Goal: Use online tool/utility: Use online tool/utility

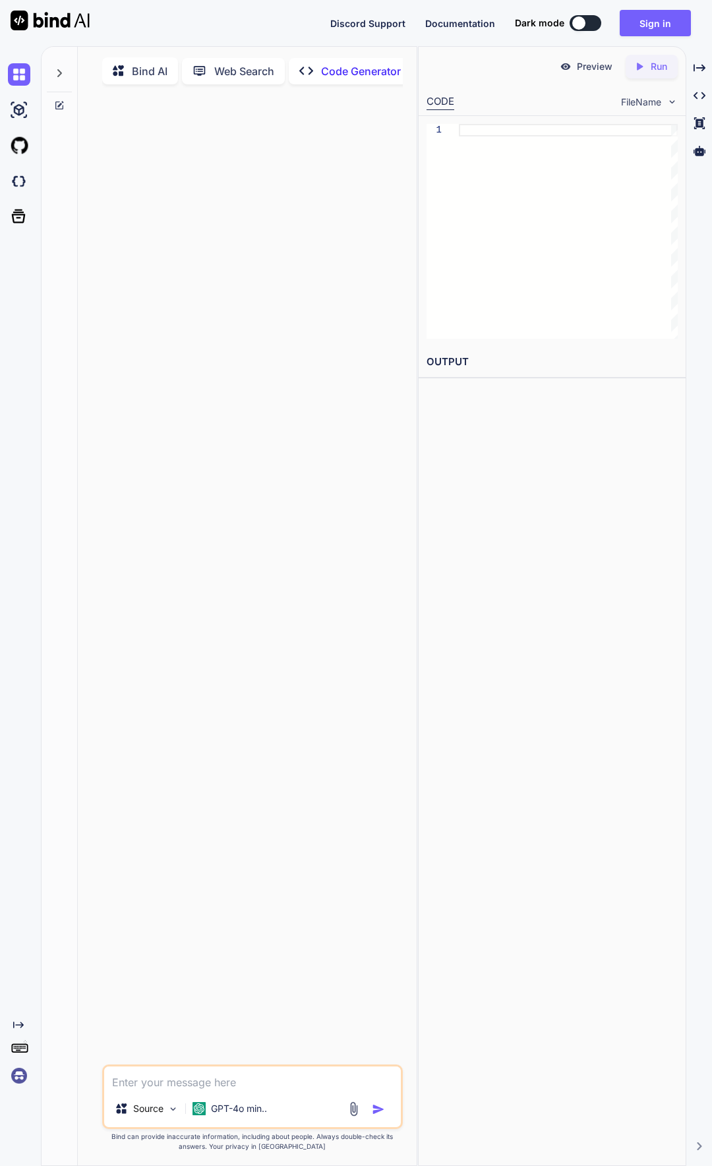
type textarea "x"
click at [647, 30] on button "Sign in" at bounding box center [655, 23] width 71 height 26
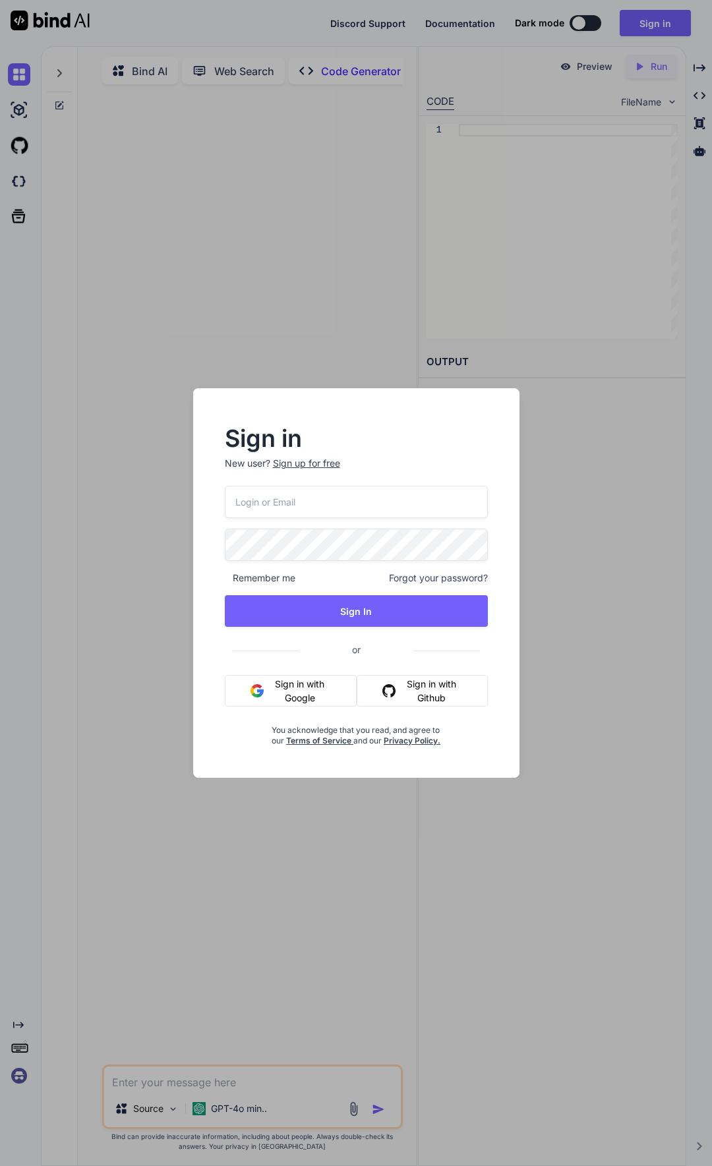
click at [353, 498] on input "email" at bounding box center [356, 502] width 263 height 32
paste input "ahiru.garage@gmail.com"
type input "ahiru.garage@gmail.com"
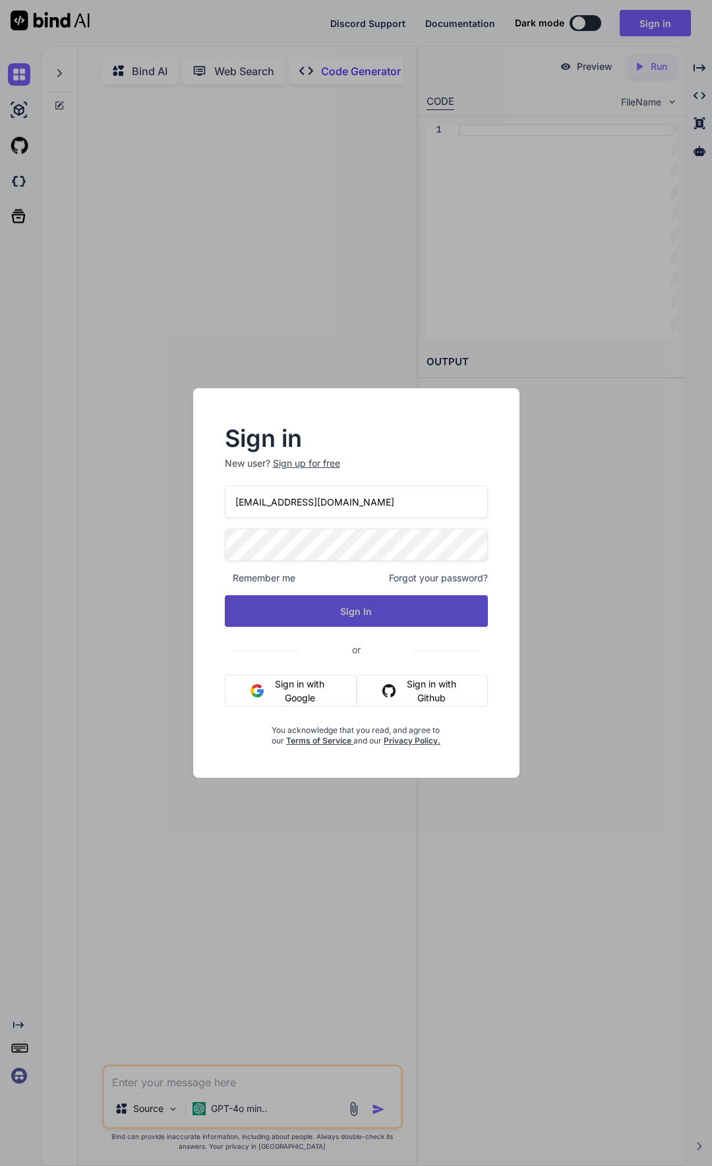
click at [295, 605] on button "Sign In" at bounding box center [356, 611] width 263 height 32
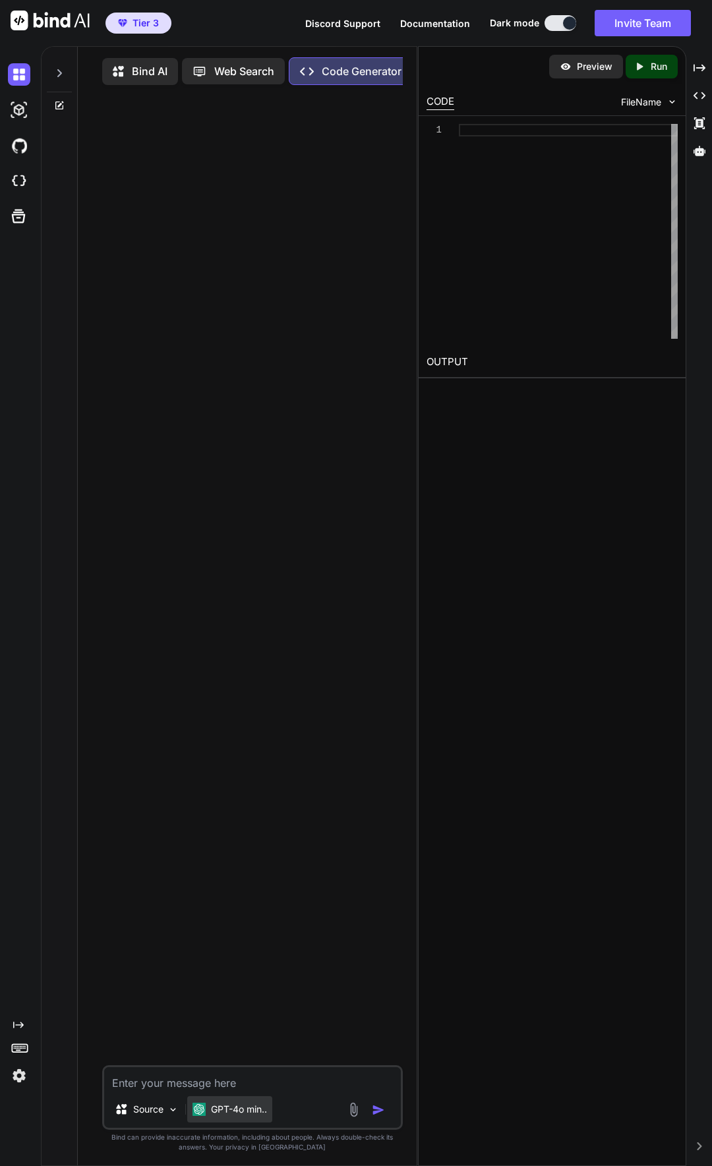
click at [239, 1116] on p "GPT-4o min.." at bounding box center [239, 1109] width 56 height 13
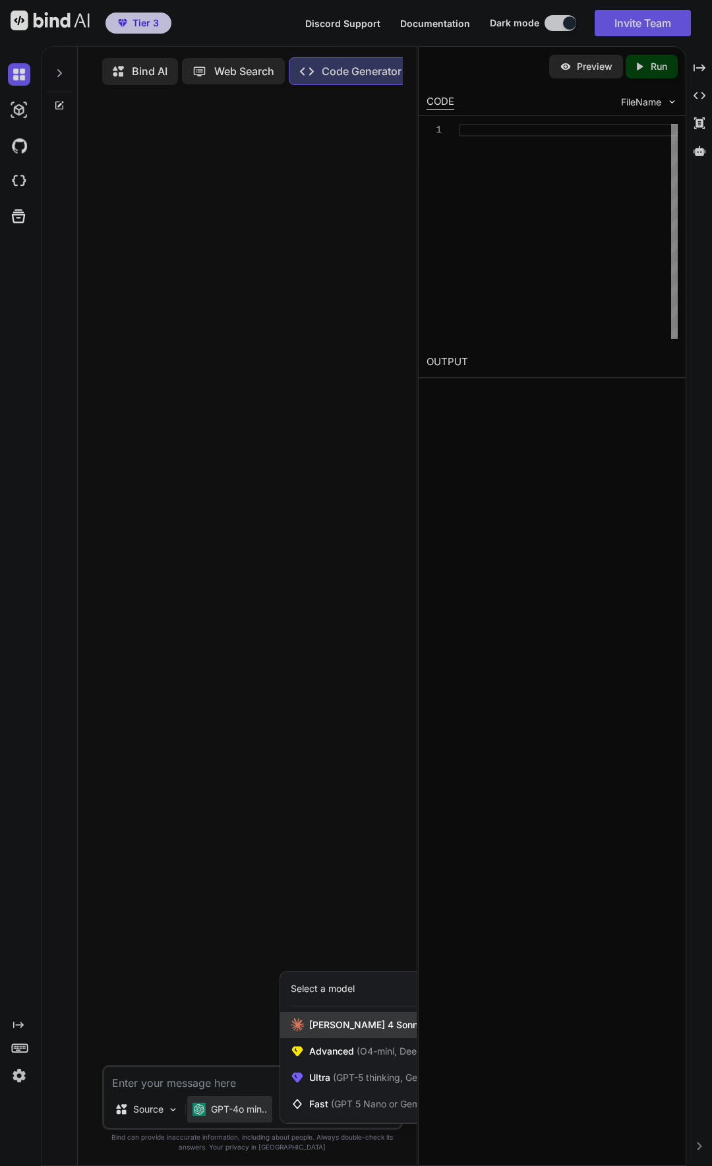
click at [309, 1034] on div "Claude 4 Sonnet (Add API Key)" at bounding box center [388, 1025] width 216 height 26
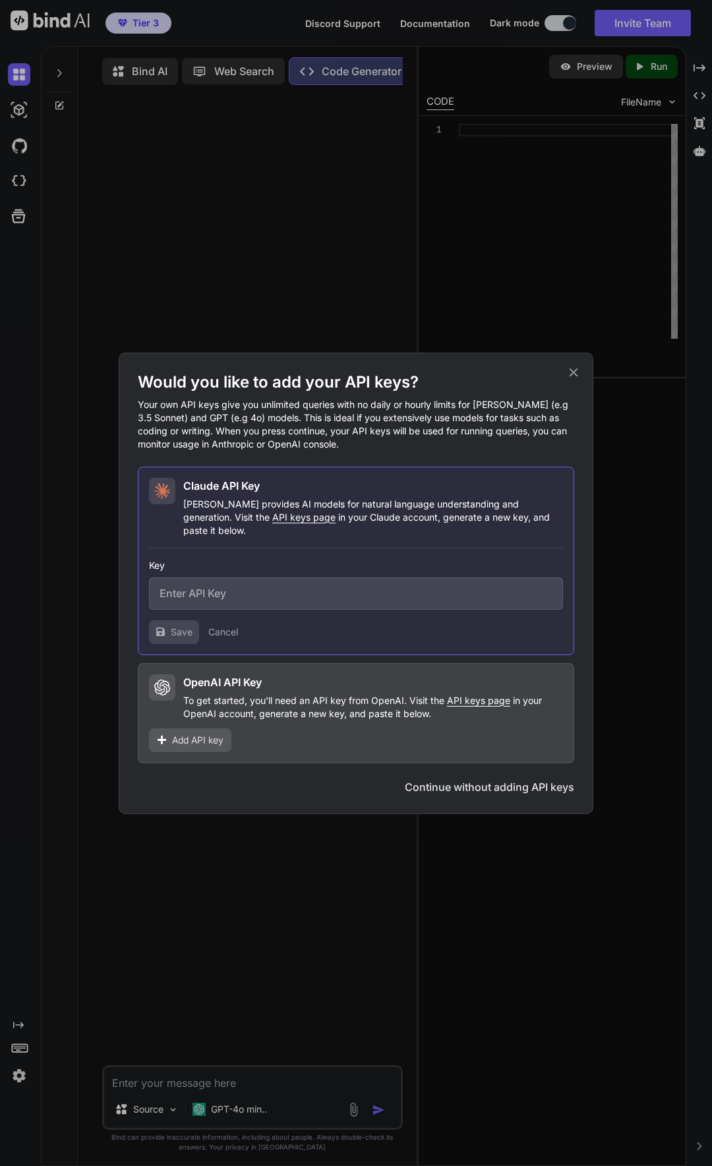
click at [414, 701] on p "To get started, you'll need an API key from OpenAI. Visit the API keys page in …" at bounding box center [373, 707] width 380 height 26
click at [571, 376] on icon at bounding box center [574, 372] width 9 height 9
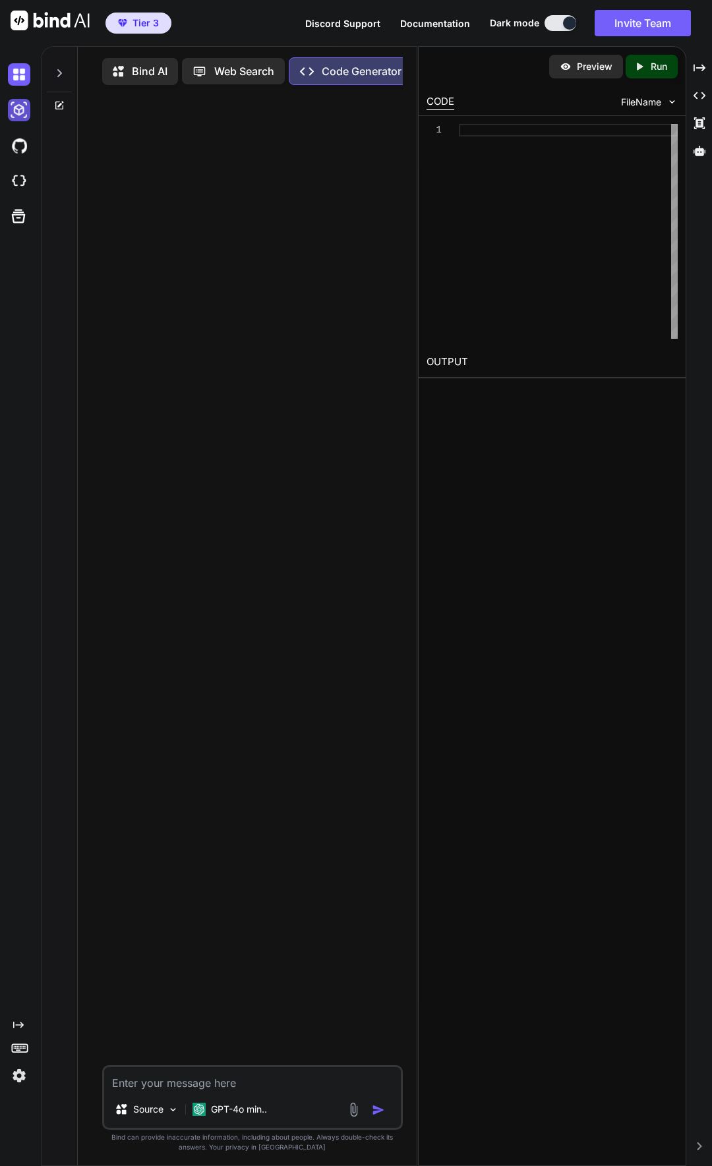
click at [16, 109] on img at bounding box center [19, 110] width 22 height 22
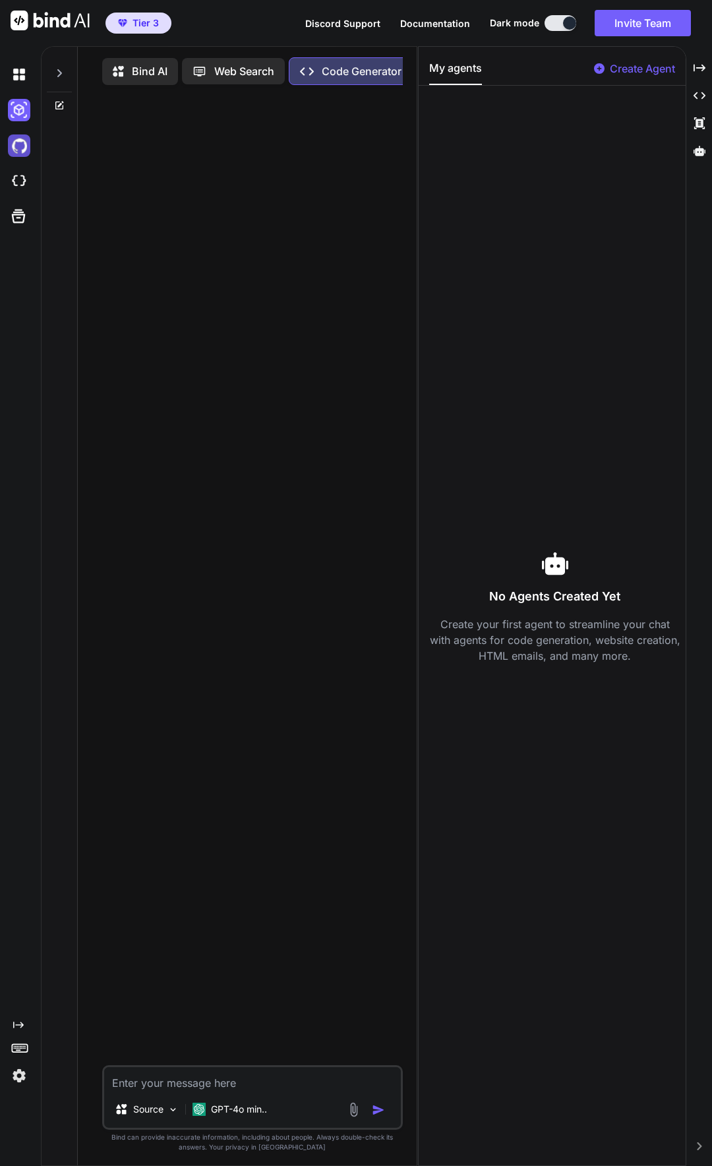
click at [22, 145] on img at bounding box center [19, 145] width 22 height 22
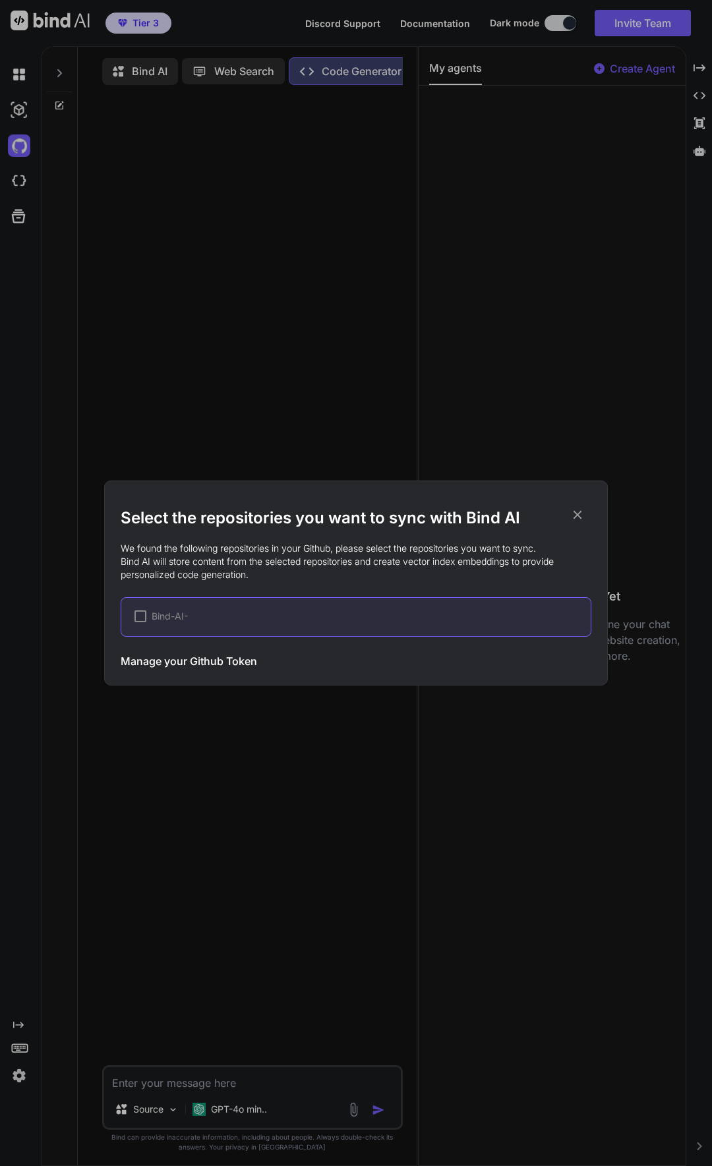
click at [570, 508] on icon at bounding box center [577, 515] width 15 height 15
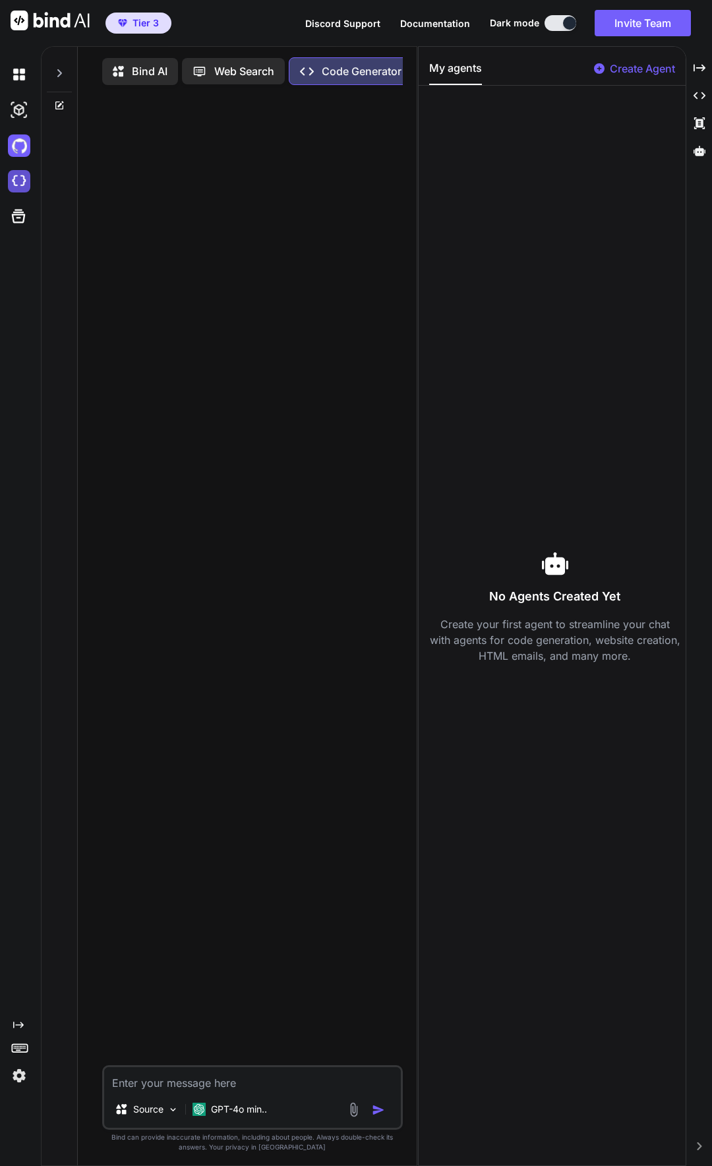
click at [29, 187] on img at bounding box center [19, 181] width 22 height 22
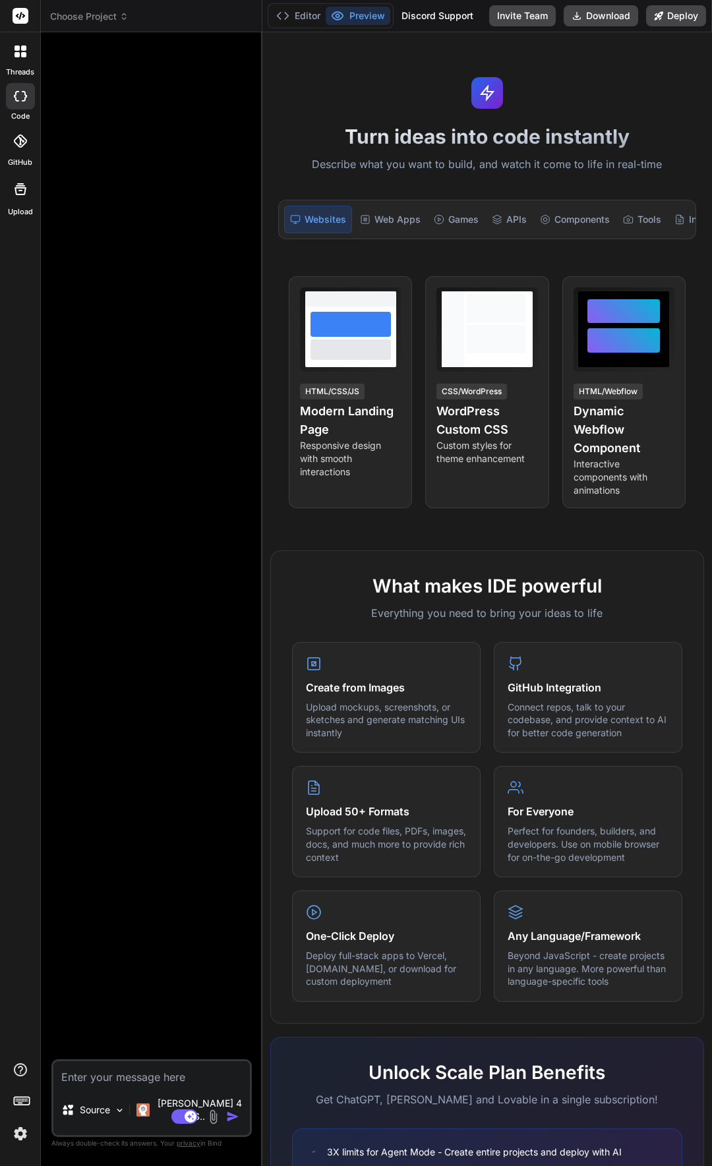
click at [18, 193] on icon at bounding box center [21, 189] width 16 height 16
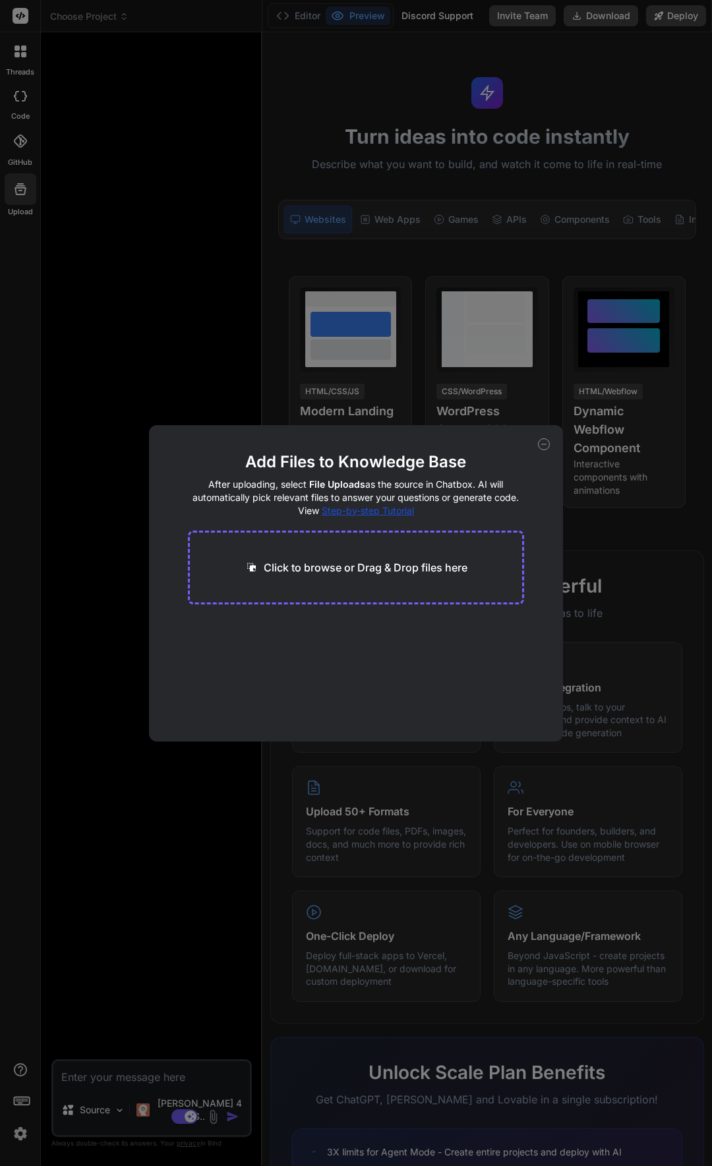
click at [543, 446] on icon at bounding box center [544, 444] width 12 height 12
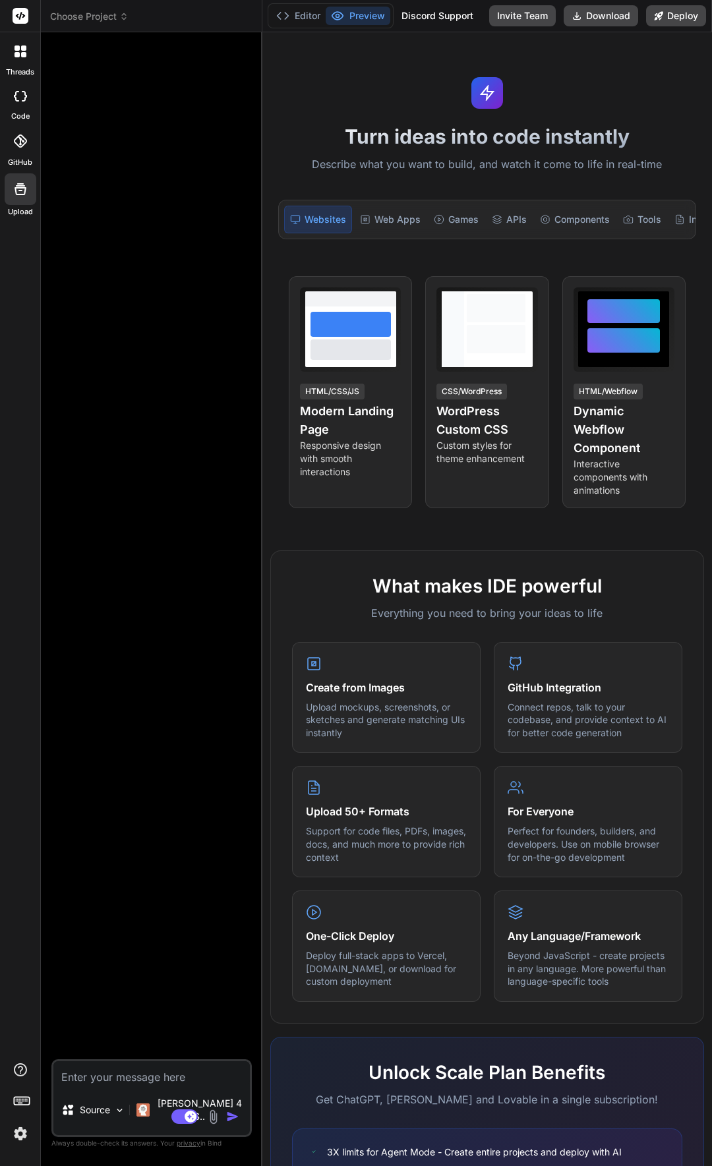
click at [12, 15] on div at bounding box center [20, 16] width 40 height 32
click at [15, 15] on rect at bounding box center [21, 16] width 16 height 16
click at [28, 46] on div at bounding box center [21, 52] width 28 height 28
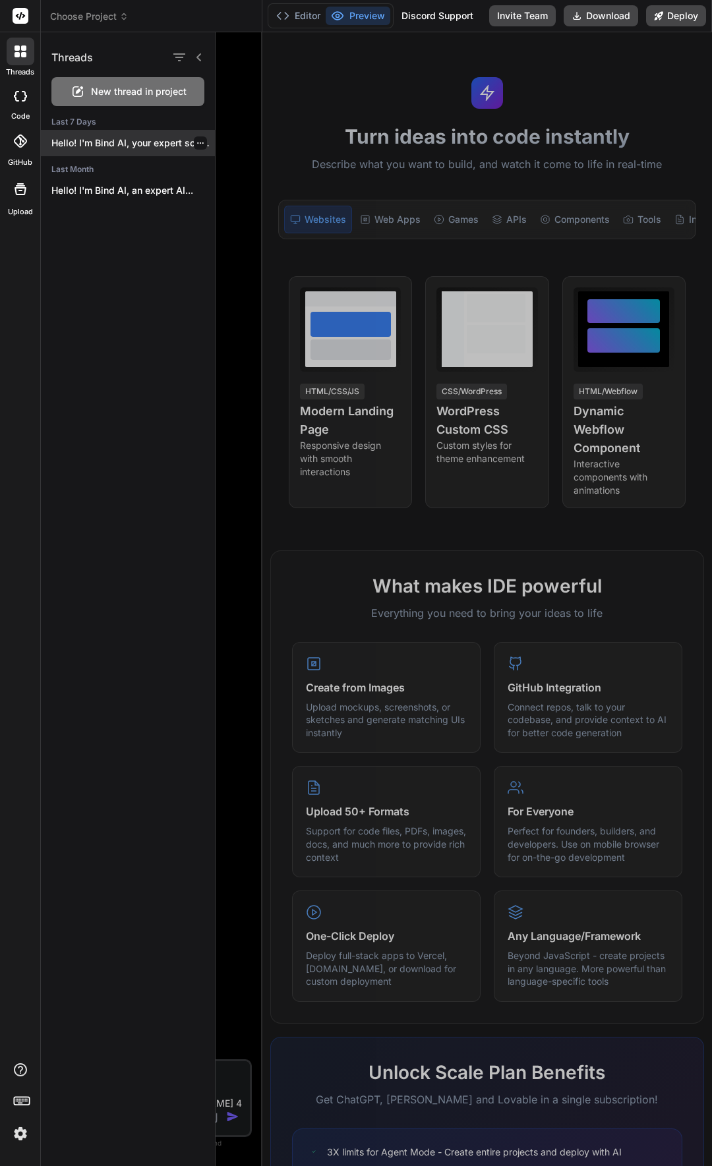
click at [92, 142] on p "Hello! I'm Bind AI, your expert software..." at bounding box center [132, 142] width 163 height 13
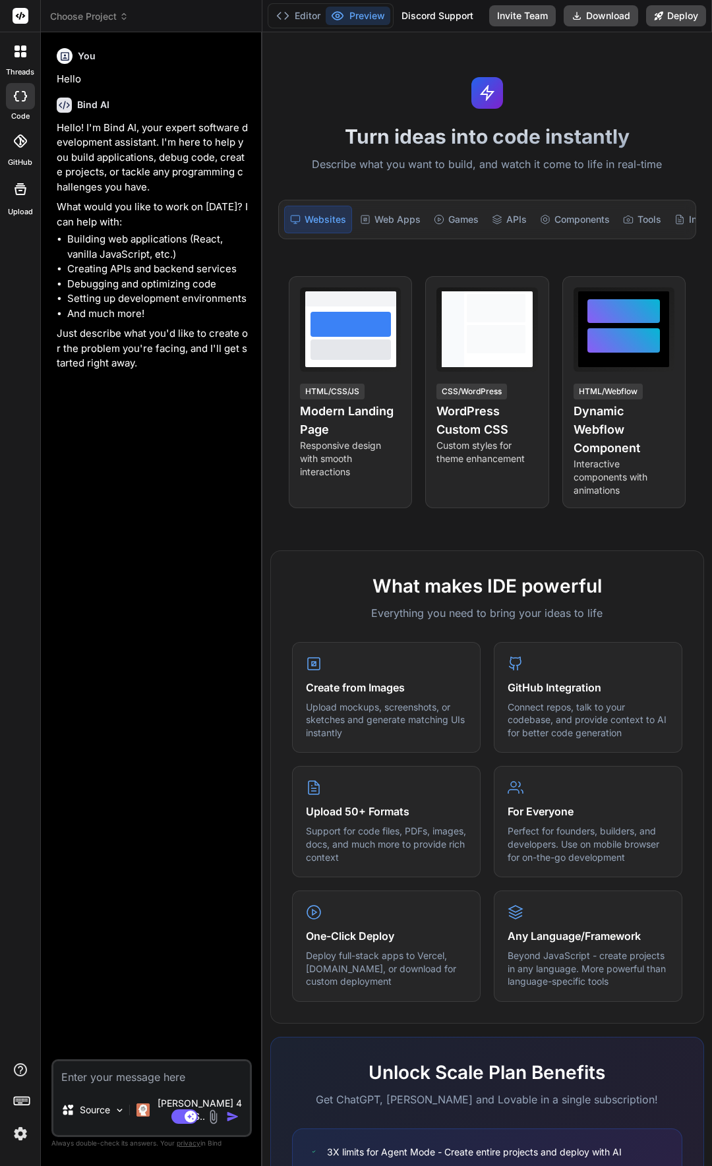
click at [23, 97] on icon at bounding box center [20, 96] width 13 height 11
click at [15, 51] on icon at bounding box center [21, 51] width 12 height 12
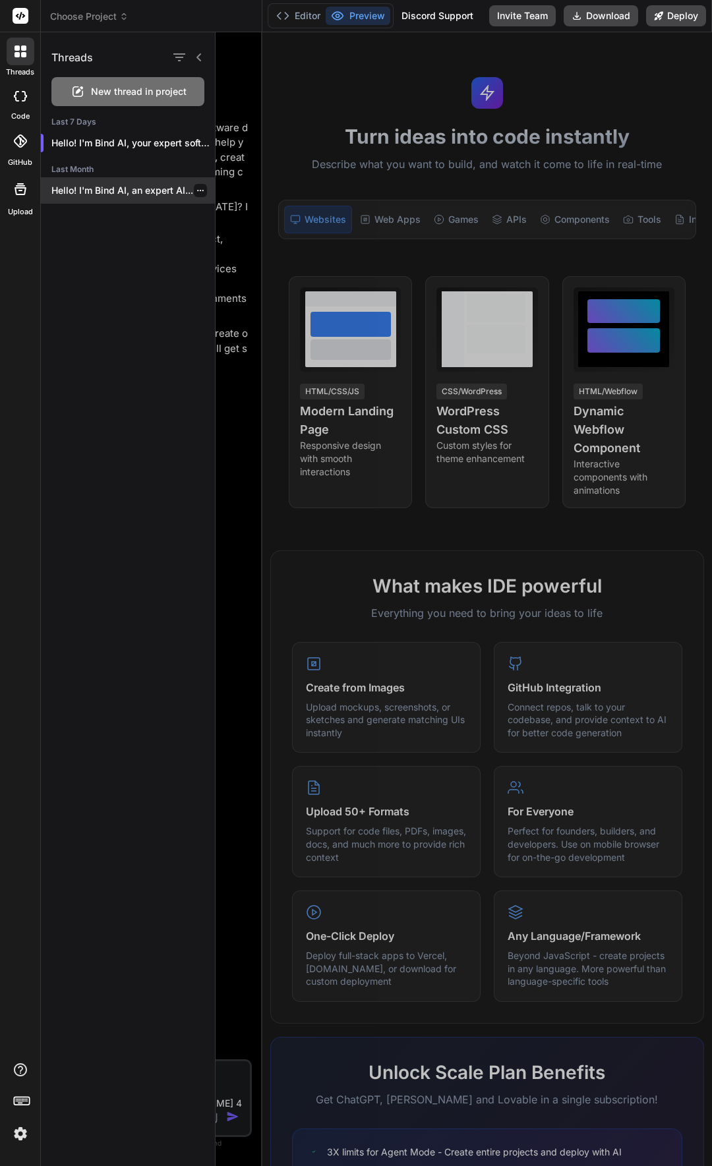
click at [100, 194] on p "Hello! I'm Bind AI, an expert AI..." at bounding box center [132, 190] width 163 height 13
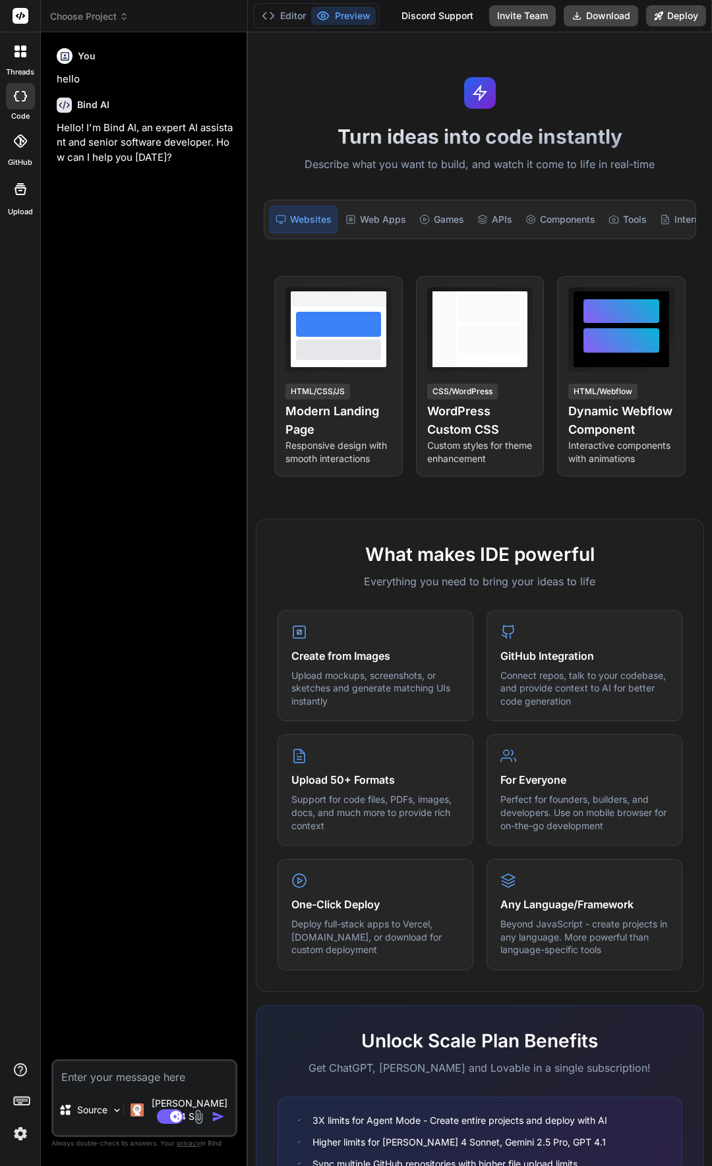
type textarea "x"
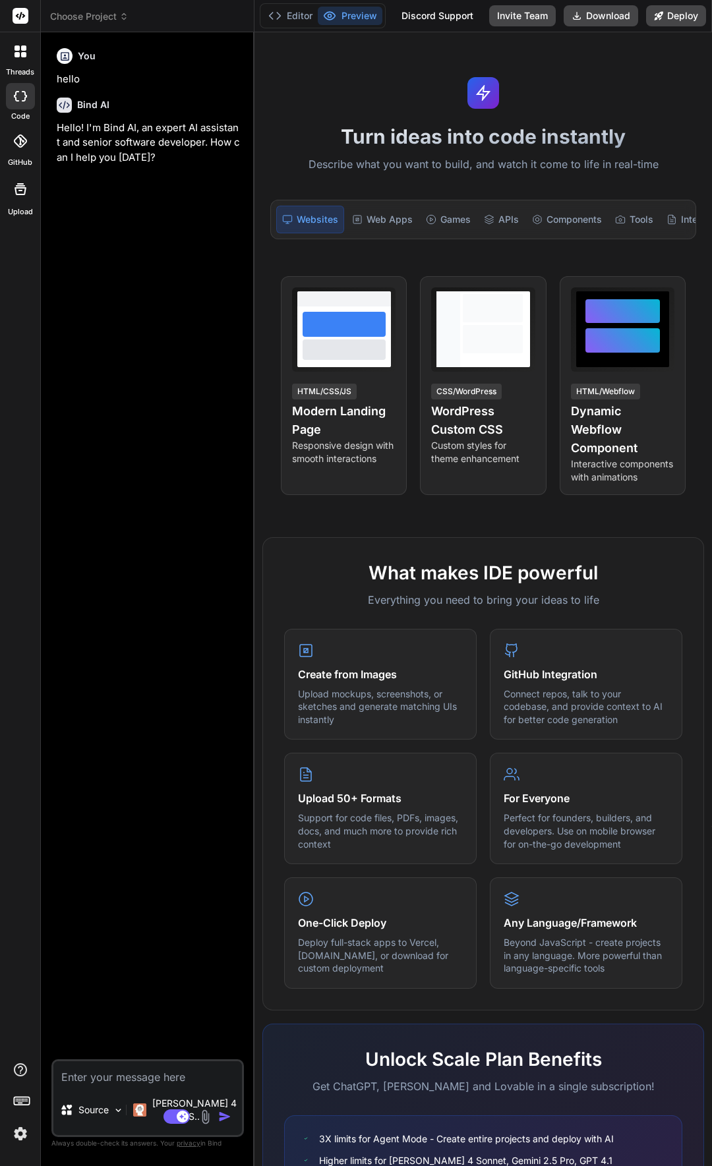
drag, startPoint x: 260, startPoint y: 175, endPoint x: 227, endPoint y: 184, distance: 34.7
click at [227, 184] on div "Bind AI Web Search Created with Pixso. Code Generator You hello Bind AI Hello! …" at bounding box center [148, 599] width 214 height 1134
click at [294, 14] on button "Editor" at bounding box center [290, 16] width 55 height 18
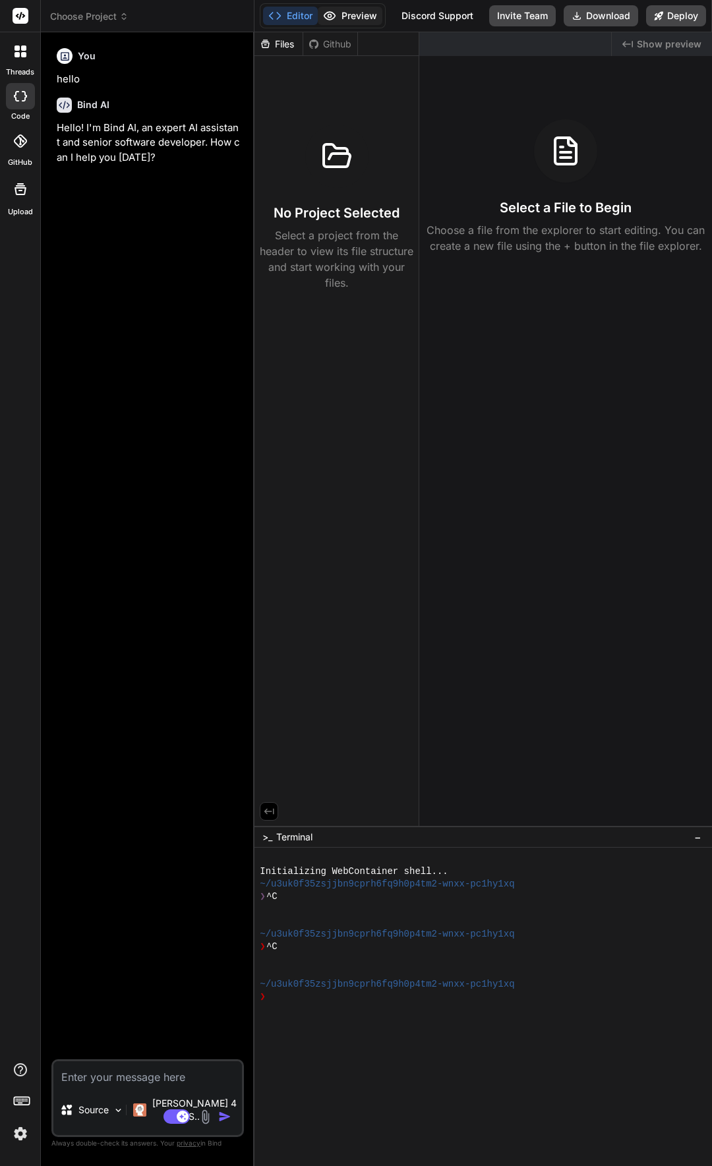
click at [339, 11] on button "Preview" at bounding box center [350, 16] width 65 height 18
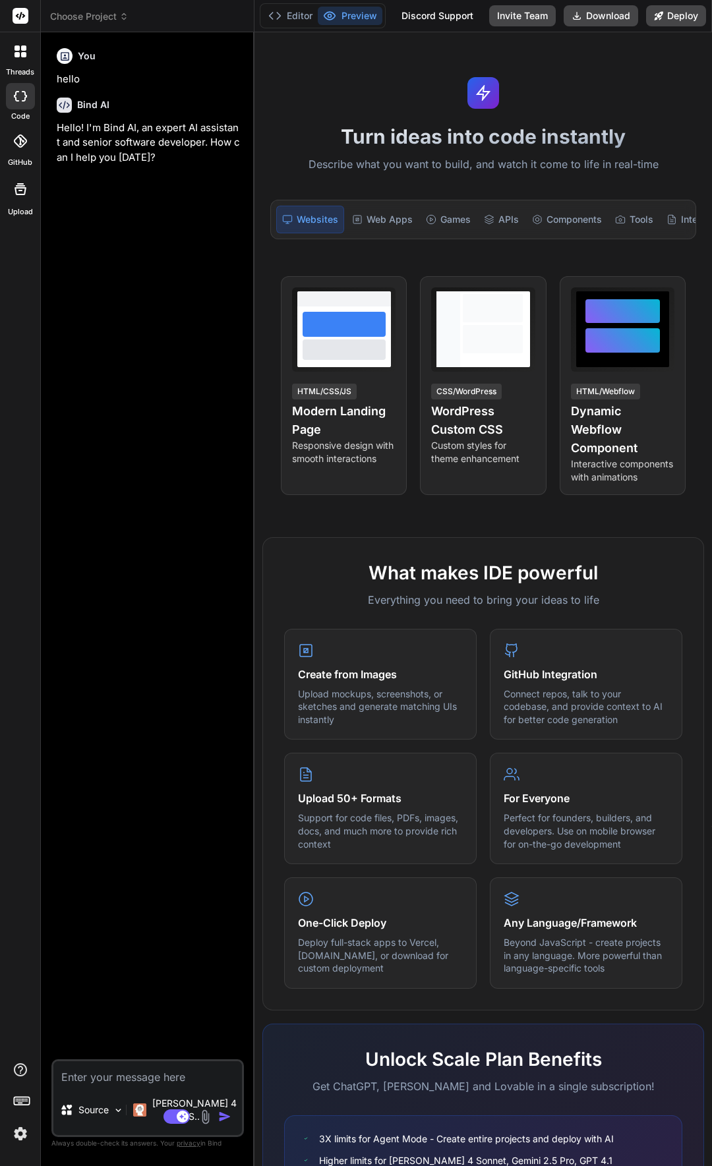
click at [403, 13] on div "Discord Support" at bounding box center [438, 15] width 88 height 21
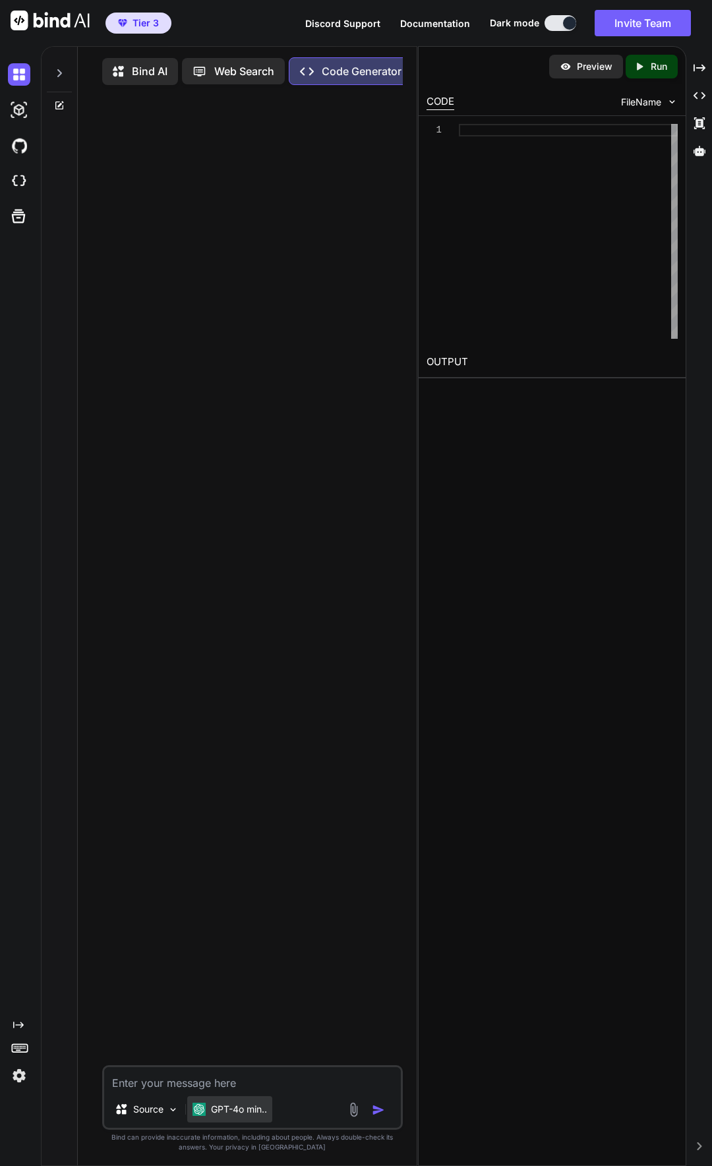
click at [253, 1122] on div "GPT-4o min.." at bounding box center [229, 1109] width 85 height 26
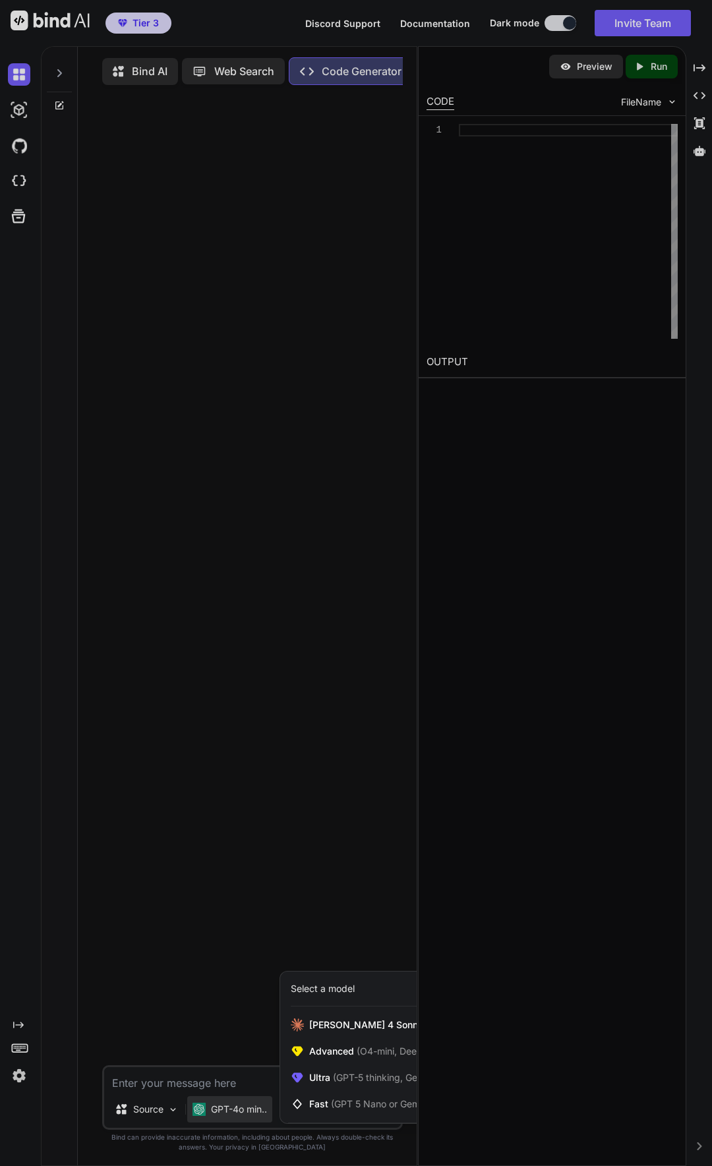
click at [343, 1015] on div "Select a model [PERSON_NAME] 4 Sonnet (Add API Key) Advanced (O4-mini, DeepSeek…" at bounding box center [388, 1047] width 217 height 153
click at [346, 1022] on span "Claude 4 Sonnet (Add API Key)" at bounding box center [398, 1025] width 179 height 13
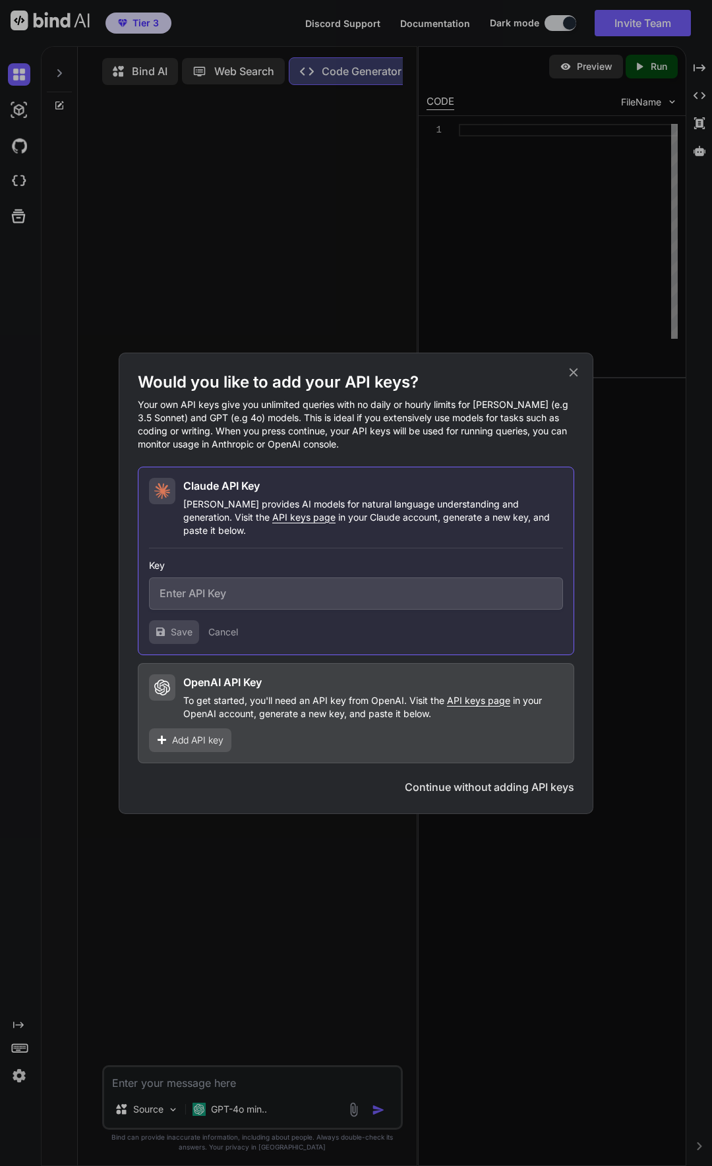
click at [566, 383] on h1 "Would you like to add your API keys?" at bounding box center [356, 382] width 436 height 21
click at [572, 379] on icon at bounding box center [573, 372] width 15 height 15
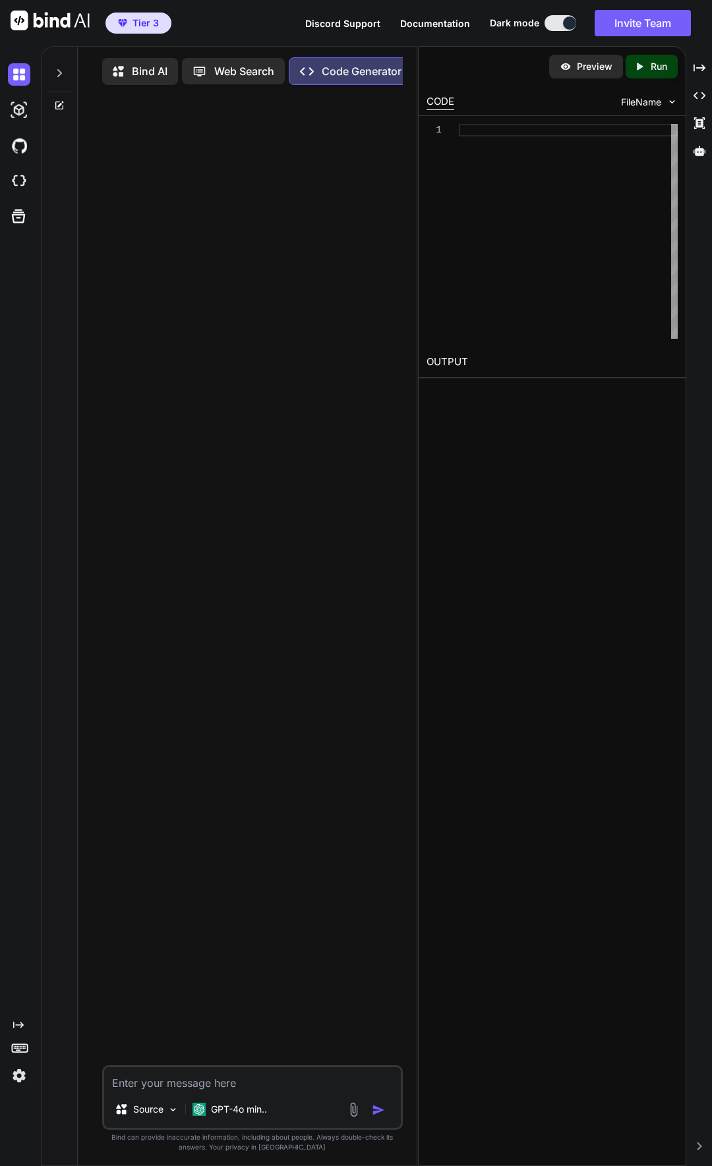
click at [248, 77] on p "Web Search" at bounding box center [244, 71] width 60 height 16
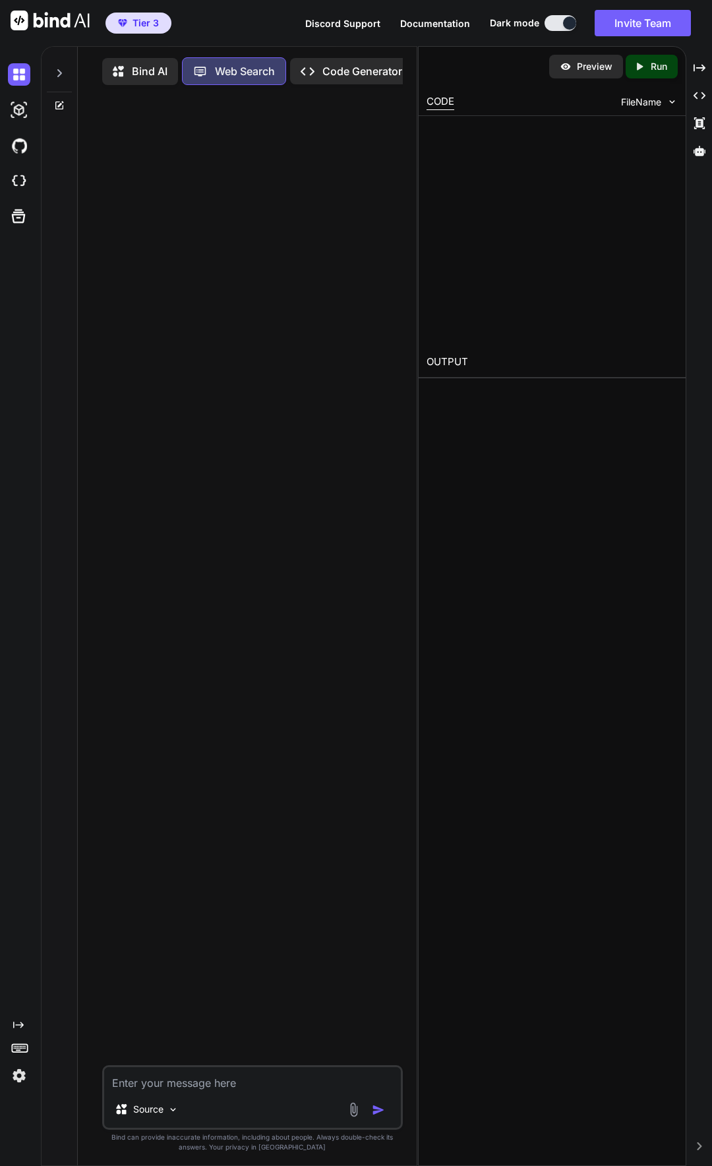
scroll to position [6, 0]
click at [324, 63] on p "Code Generator" at bounding box center [362, 69] width 80 height 16
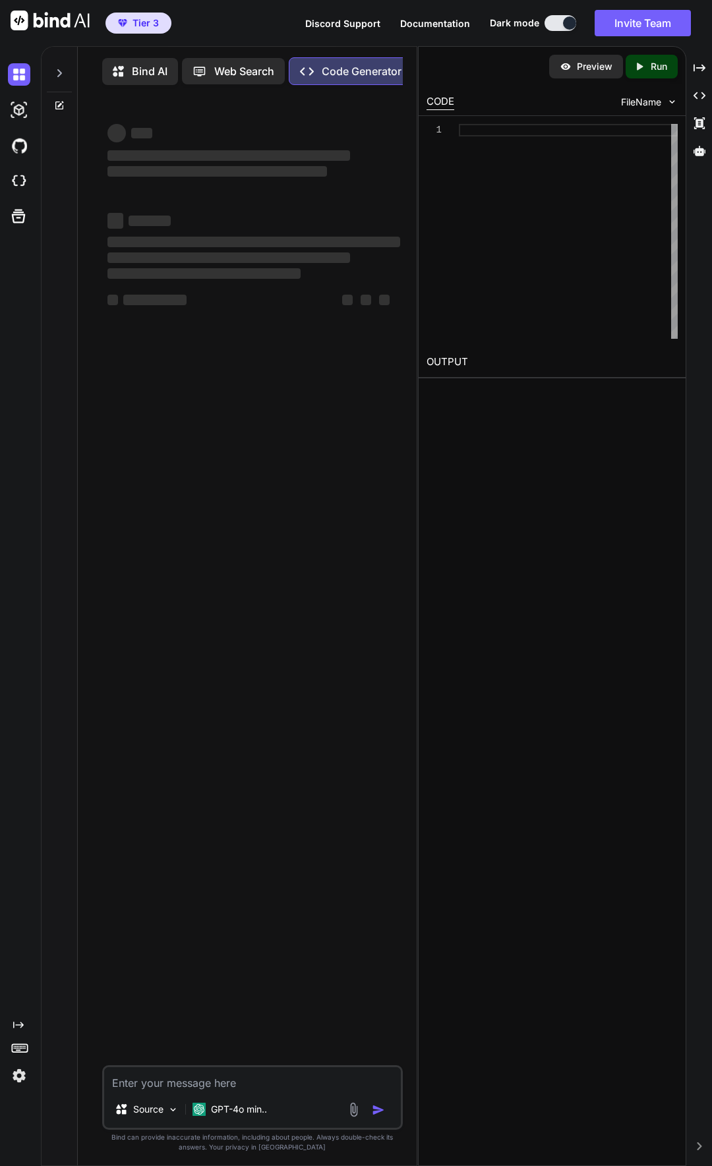
type textarea "x"
